Goal: Transaction & Acquisition: Purchase product/service

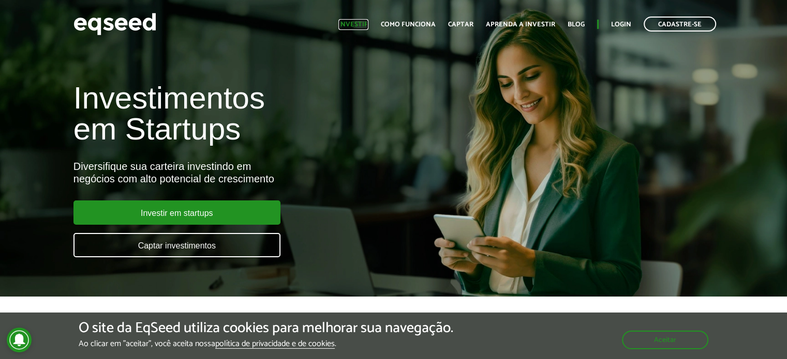
click at [360, 24] on link "Investir" at bounding box center [353, 24] width 30 height 7
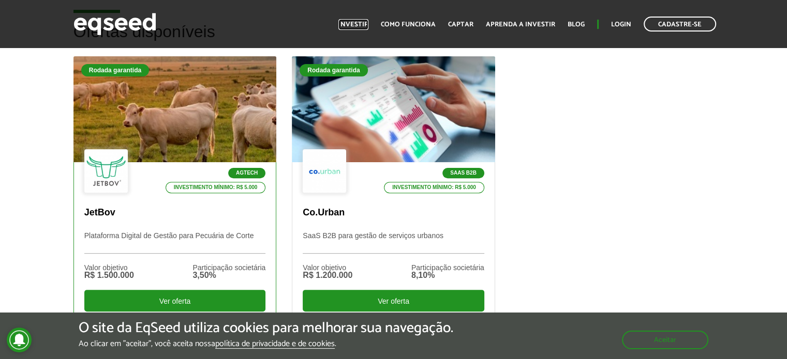
scroll to position [314, 0]
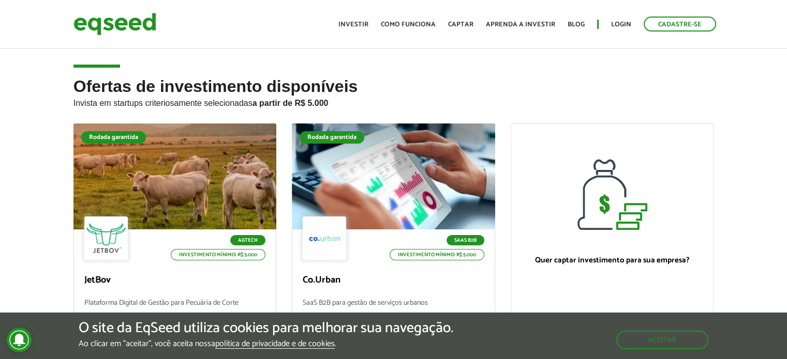
click at [38, 149] on div "Ofertas de investimento disponíveis Invista em startups criteriosamente selecio…" at bounding box center [393, 266] width 787 height 376
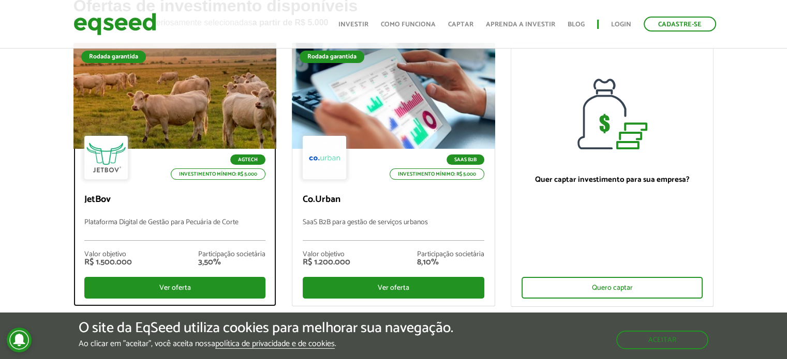
scroll to position [81, 0]
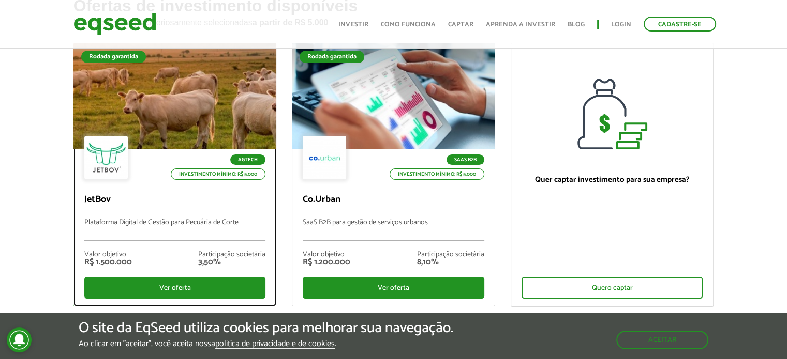
click at [107, 164] on div at bounding box center [105, 157] width 43 height 43
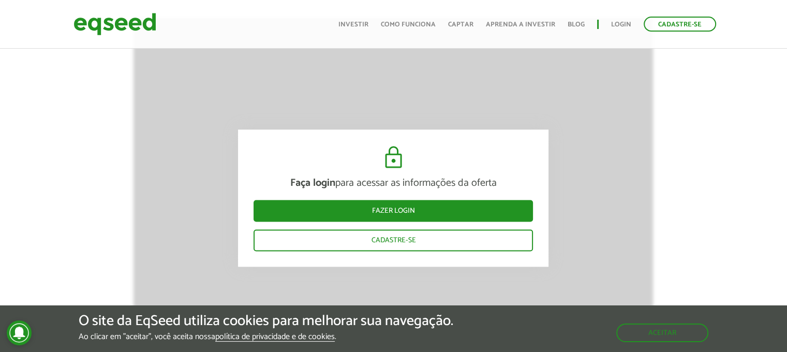
scroll to position [1478, 0]
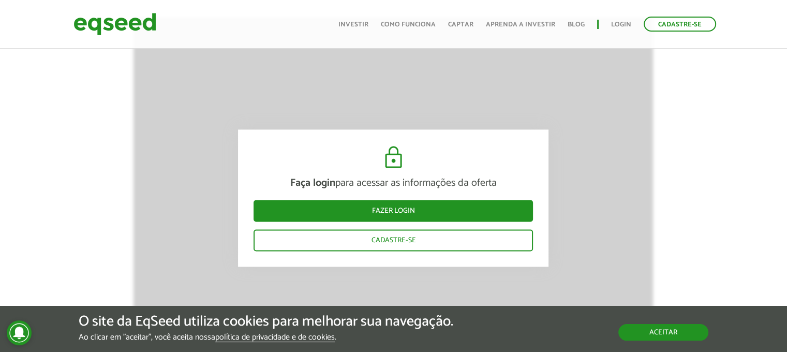
click at [656, 339] on button "Aceitar" at bounding box center [663, 332] width 90 height 17
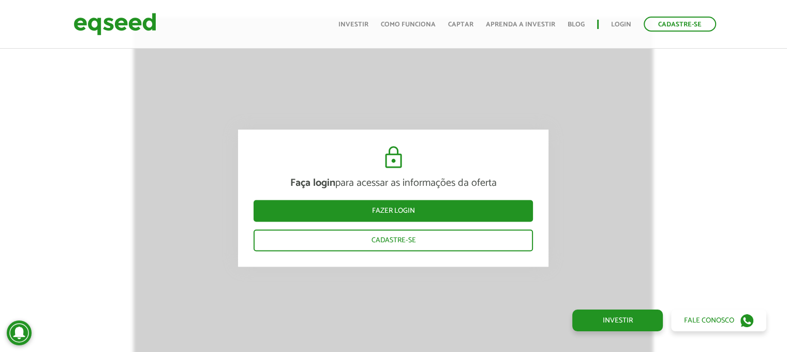
drag, startPoint x: 650, startPoint y: 223, endPoint x: 643, endPoint y: 225, distance: 6.4
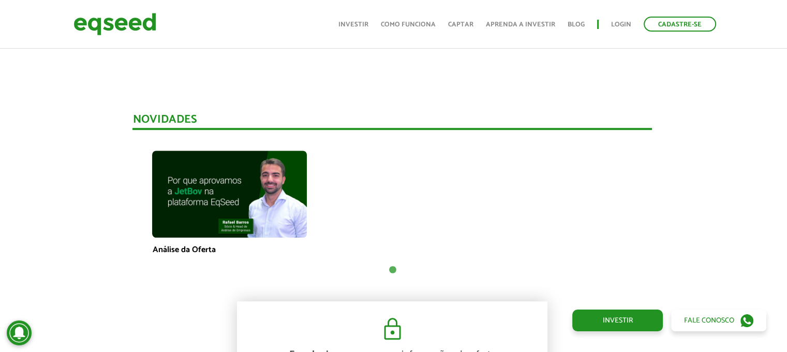
scroll to position [811, 0]
